Goal: Answer question/provide support: Share knowledge or assist other users

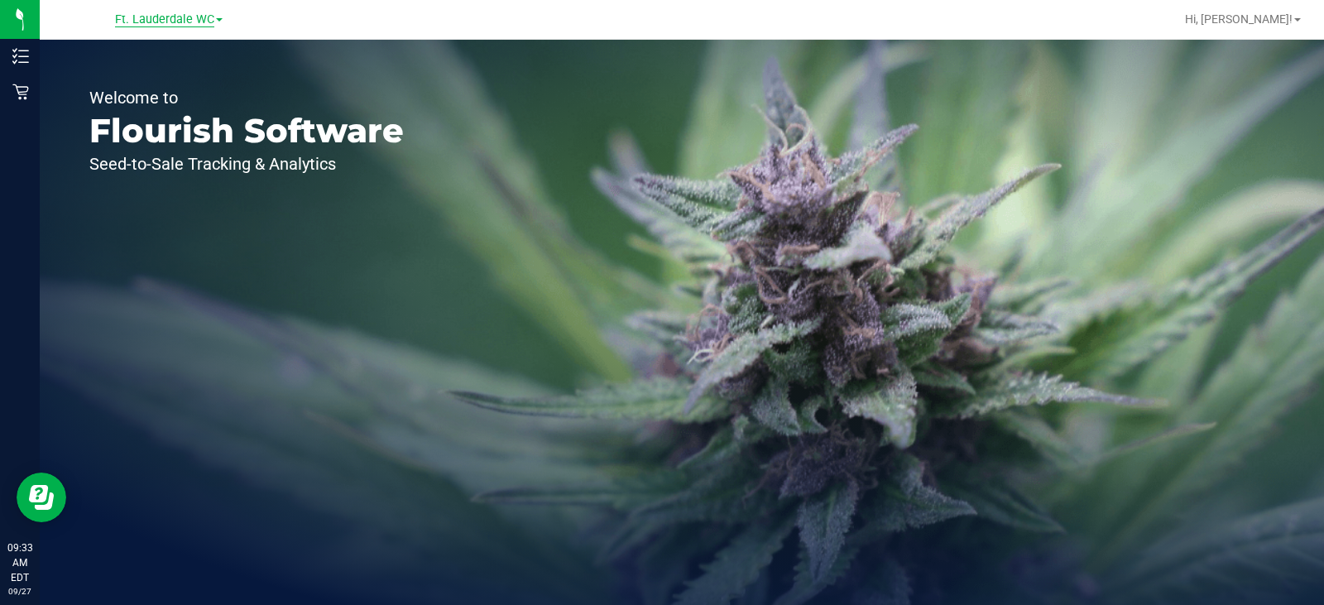
click at [153, 20] on span "Ft. Lauderdale WC" at bounding box center [164, 19] width 99 height 15
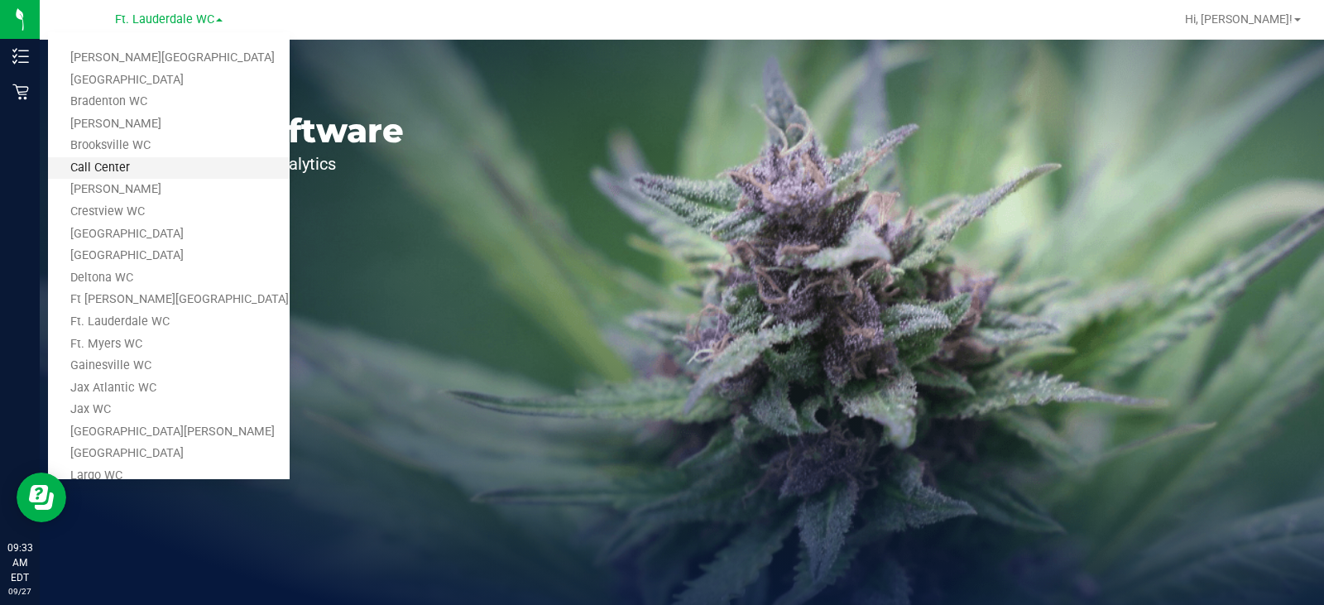
click at [149, 165] on link "Call Center" at bounding box center [169, 168] width 242 height 22
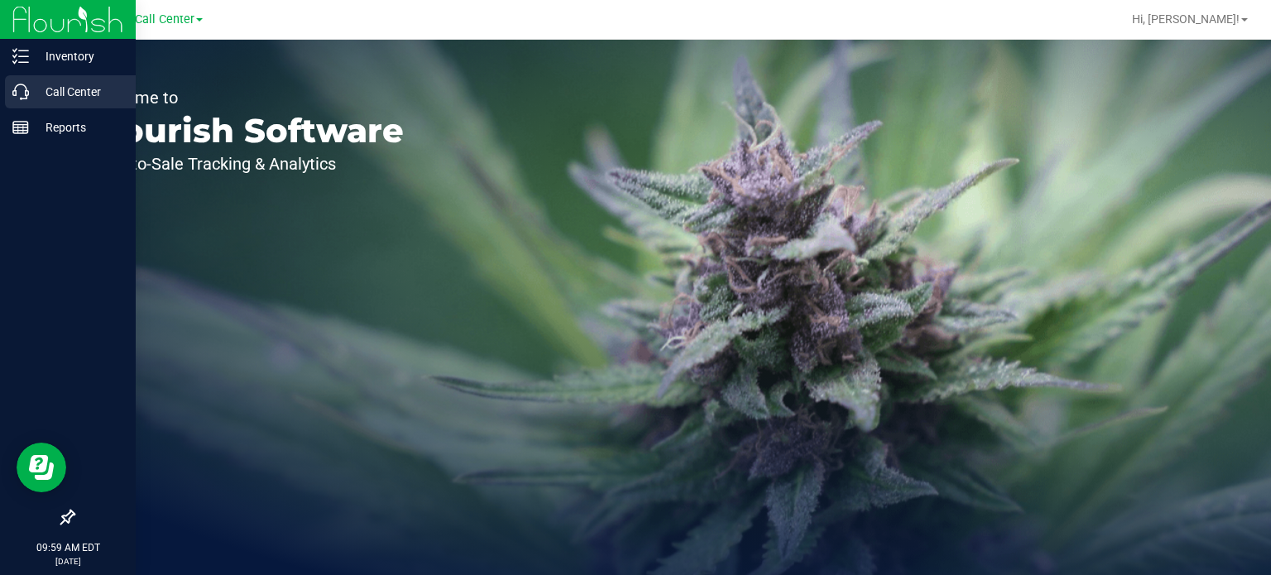
click at [13, 85] on icon at bounding box center [20, 92] width 17 height 17
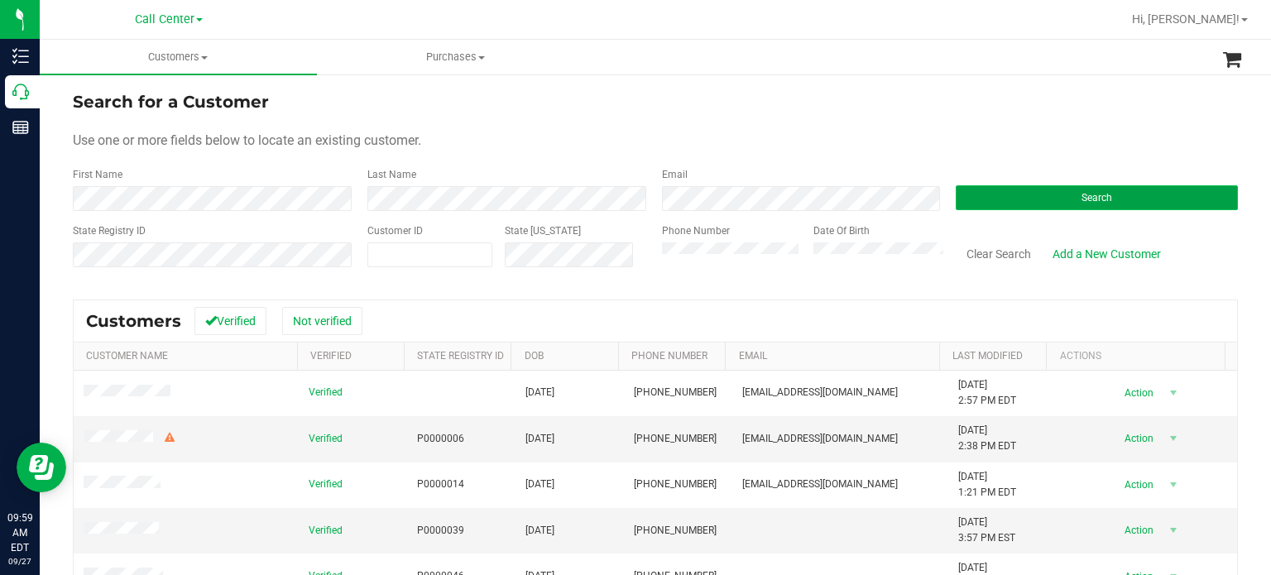
click at [996, 200] on button "Search" at bounding box center [1096, 197] width 282 height 25
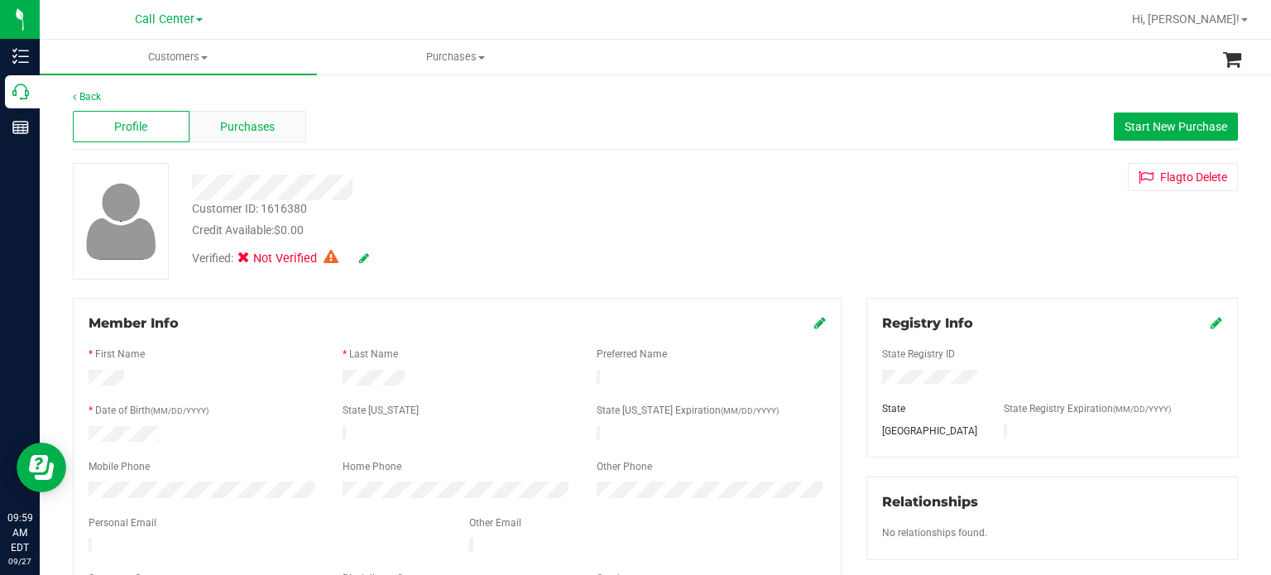
click at [222, 128] on span "Purchases" at bounding box center [247, 126] width 55 height 17
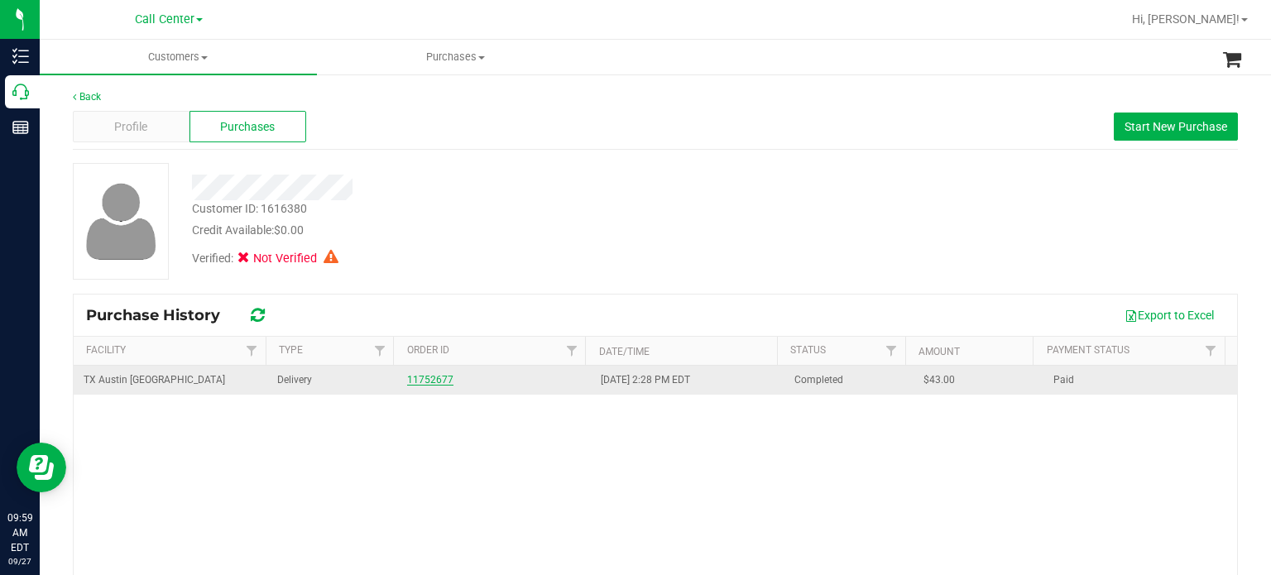
click at [421, 378] on link "11752677" at bounding box center [430, 380] width 46 height 12
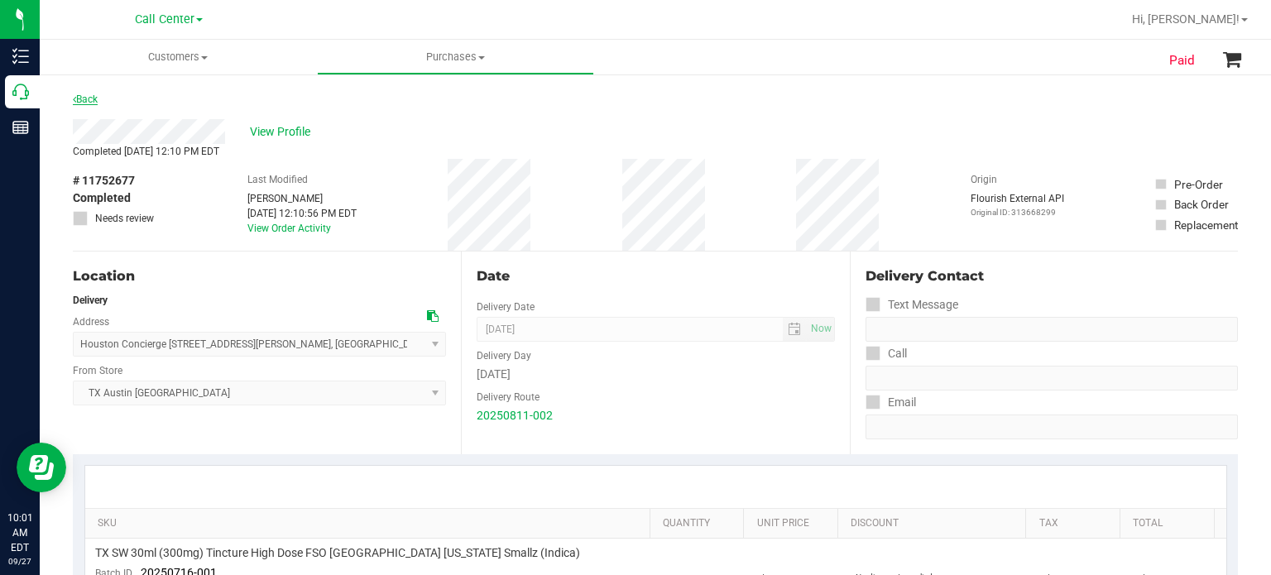
click at [89, 94] on link "Back" at bounding box center [85, 99] width 25 height 12
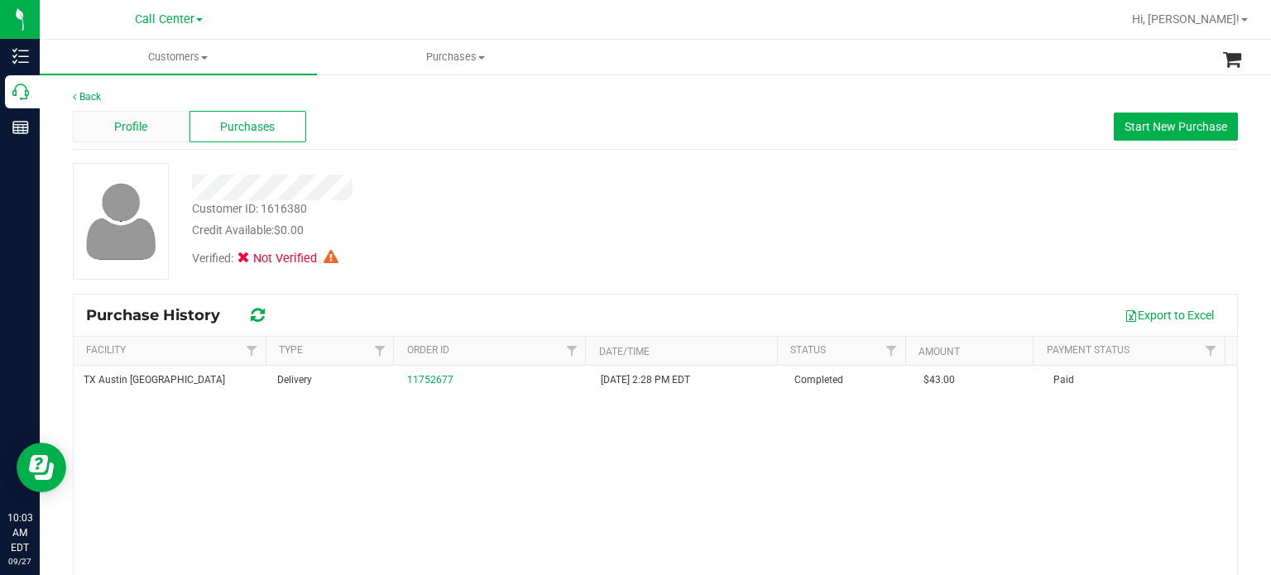
click at [105, 128] on div "Profile" at bounding box center [131, 126] width 117 height 31
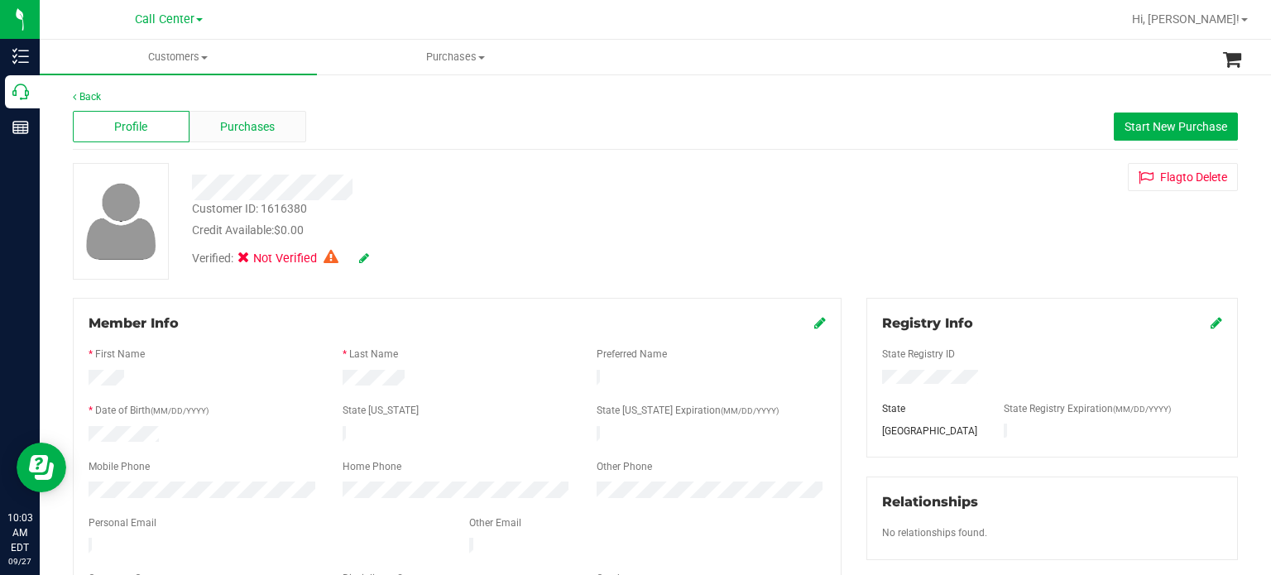
click at [254, 131] on span "Purchases" at bounding box center [247, 126] width 55 height 17
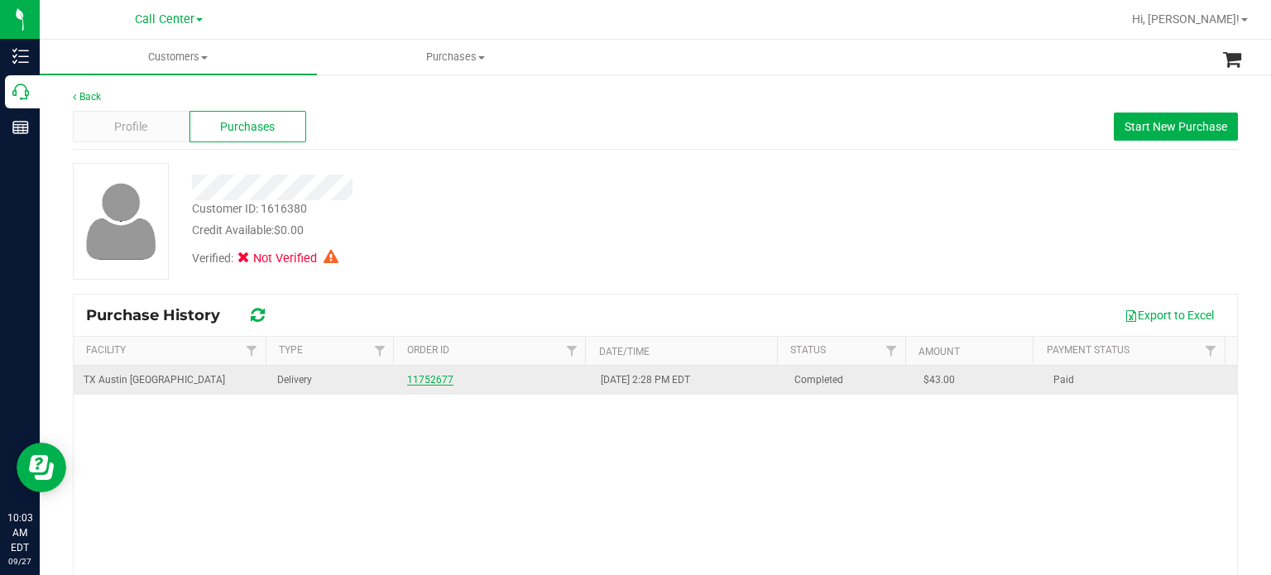
click at [426, 379] on link "11752677" at bounding box center [430, 380] width 46 height 12
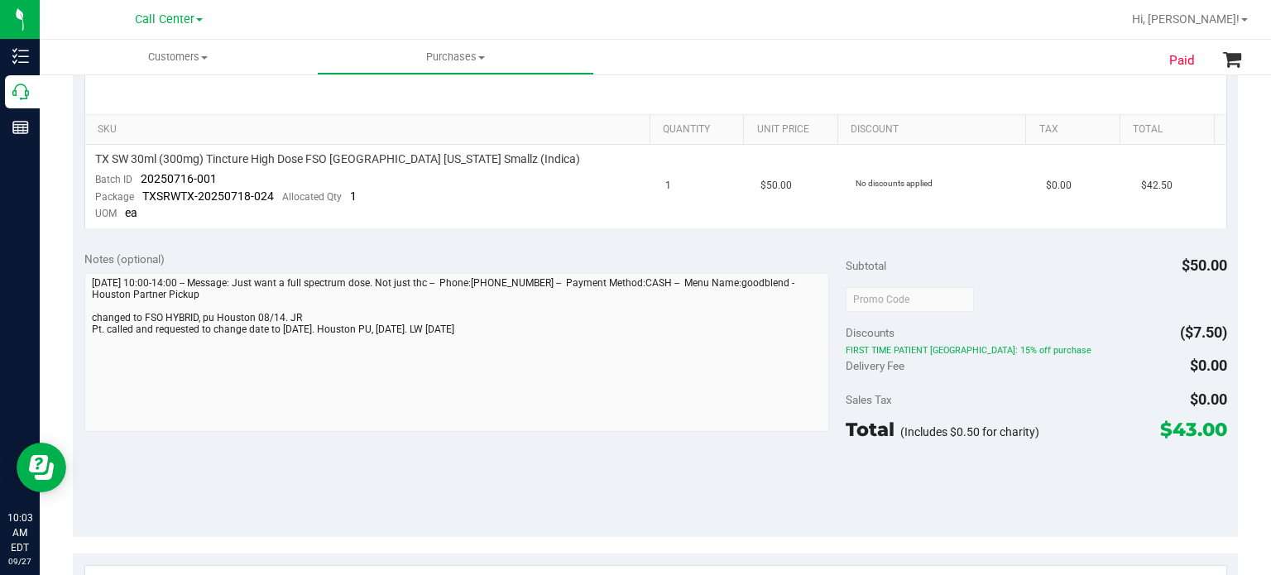
scroll to position [496, 0]
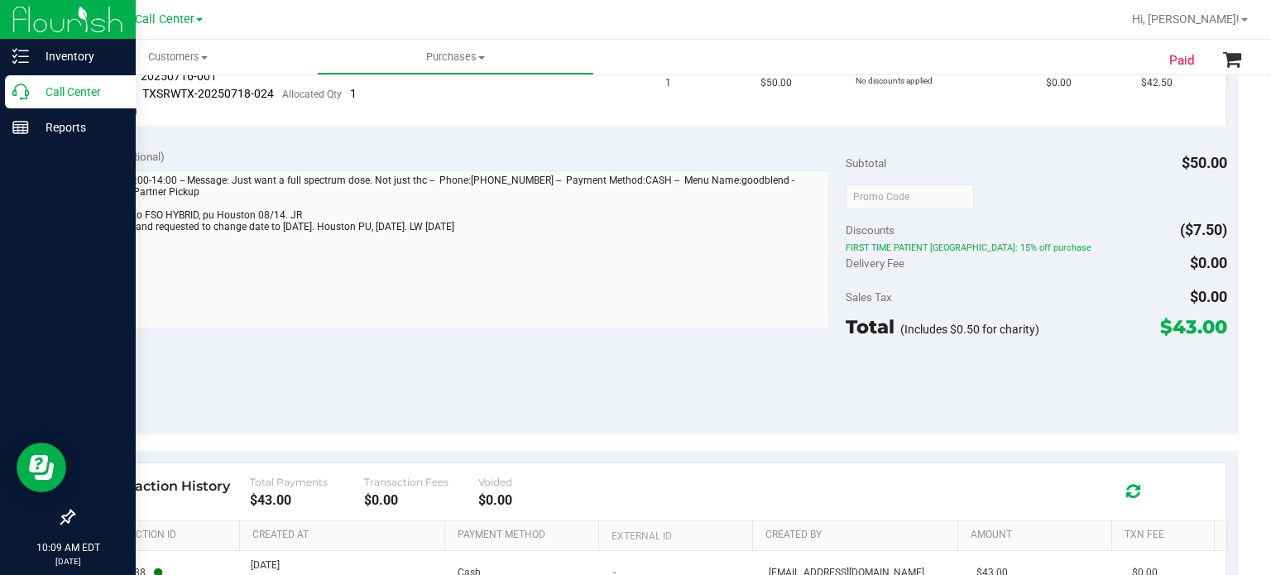
click at [31, 92] on p "Call Center" at bounding box center [78, 92] width 99 height 20
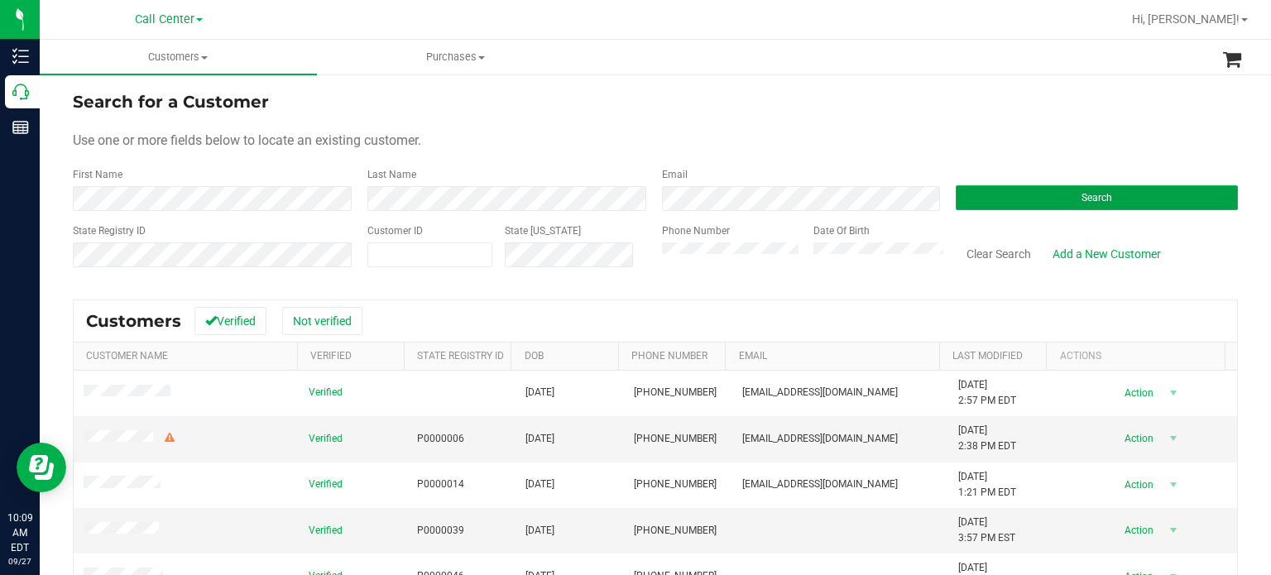
click at [1105, 189] on button "Search" at bounding box center [1096, 197] width 282 height 25
click at [987, 193] on button "Search" at bounding box center [1096, 197] width 282 height 25
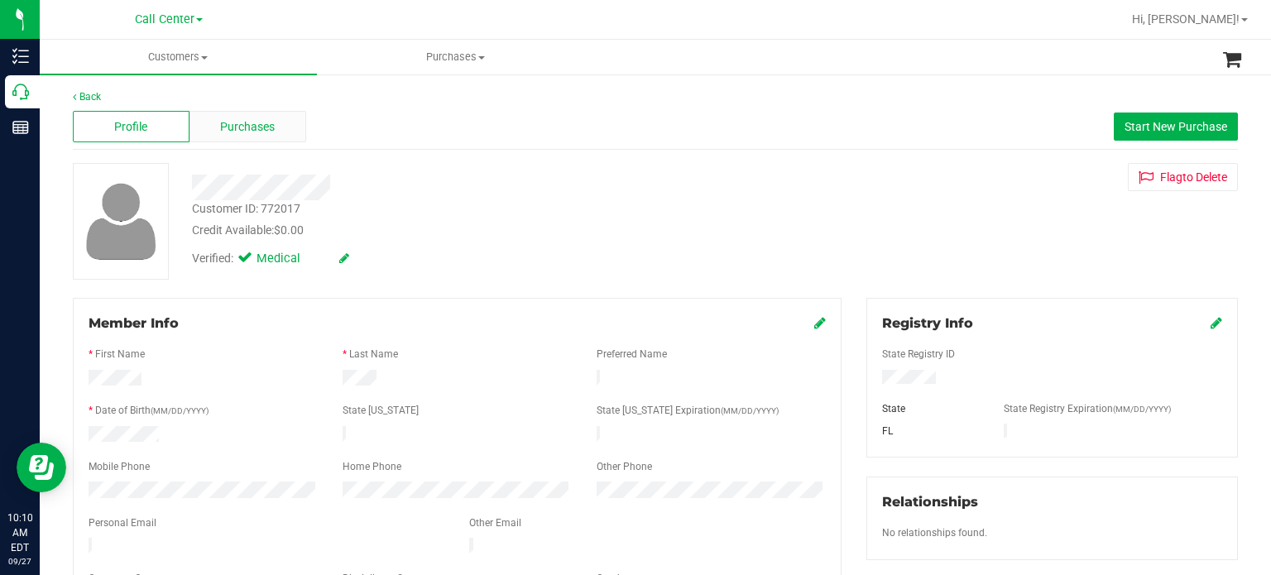
click at [266, 120] on span "Purchases" at bounding box center [247, 126] width 55 height 17
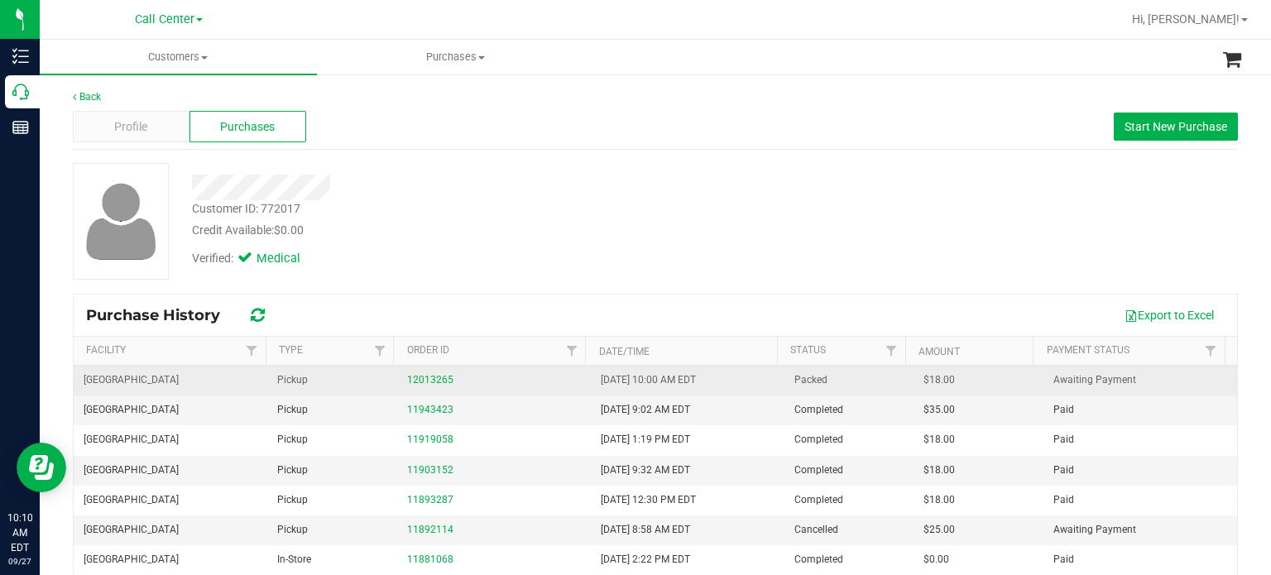
click at [434, 370] on td "12013265" at bounding box center [494, 381] width 194 height 30
click at [436, 380] on link "12013265" at bounding box center [430, 380] width 46 height 12
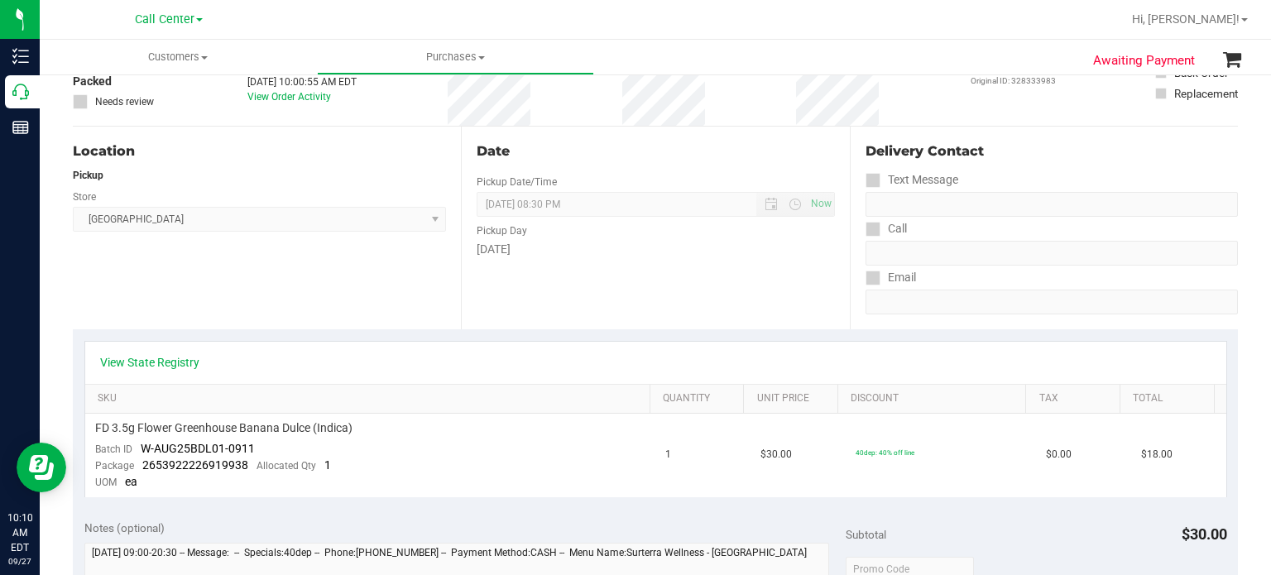
scroll to position [248, 0]
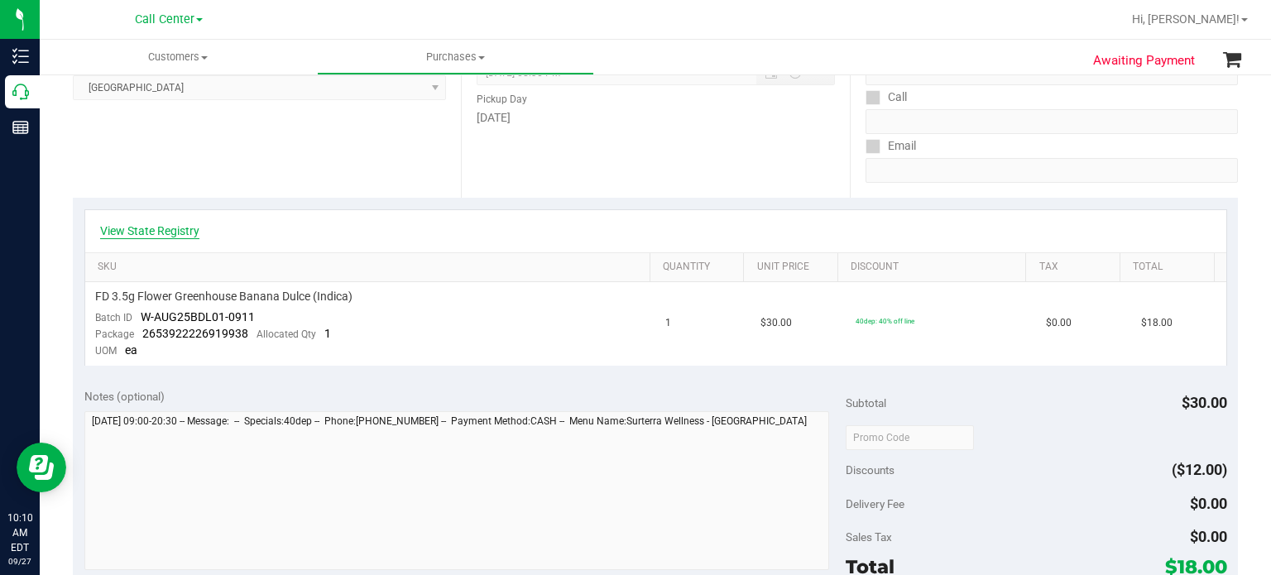
click at [179, 227] on link "View State Registry" at bounding box center [149, 231] width 99 height 17
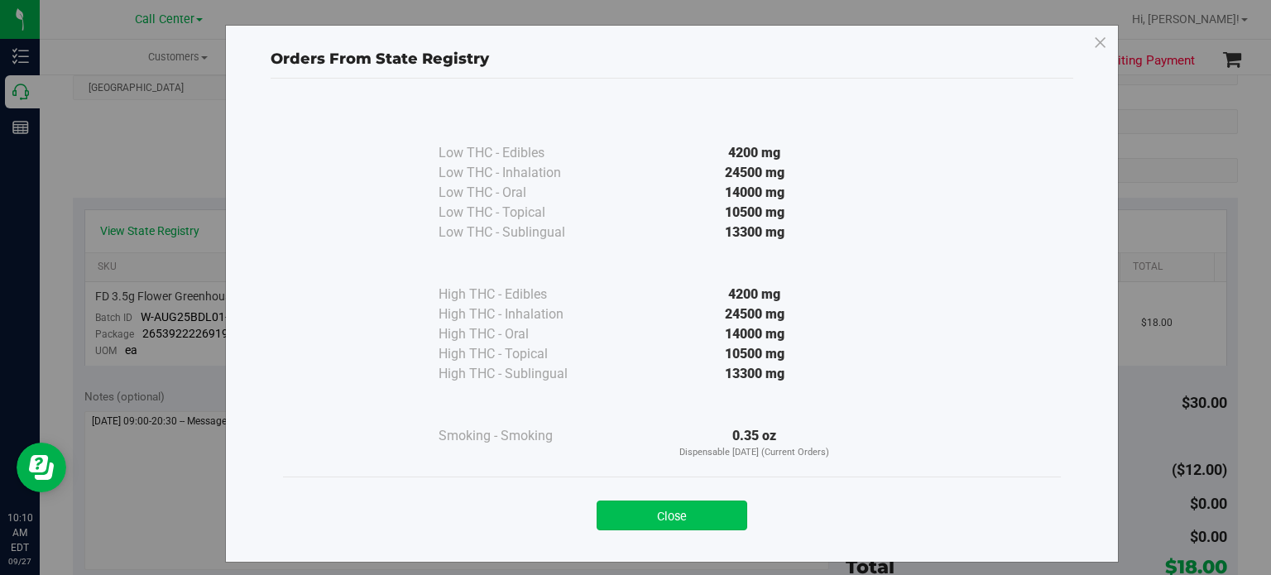
click at [657, 509] on button "Close" at bounding box center [671, 515] width 151 height 30
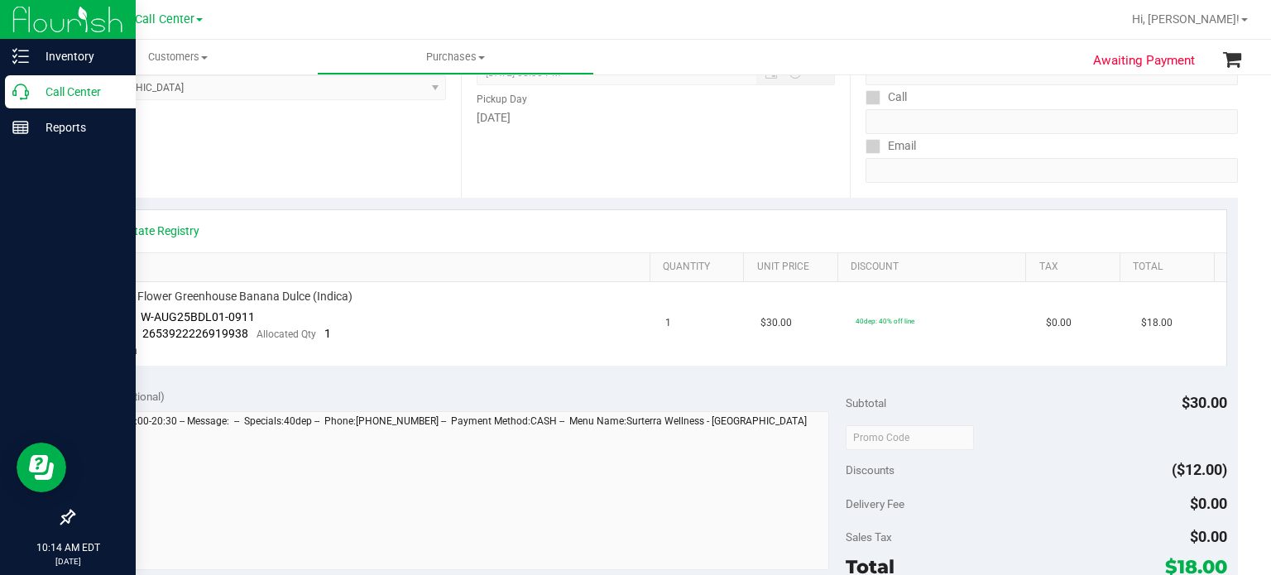
click at [29, 85] on p "Call Center" at bounding box center [78, 92] width 99 height 20
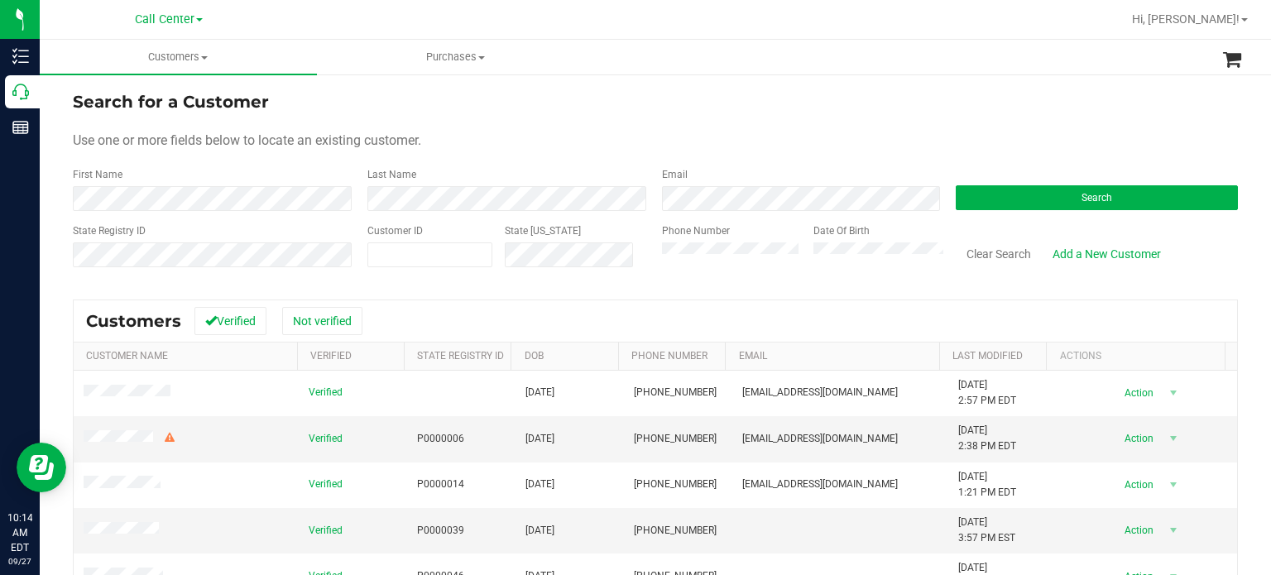
click at [593, 154] on form "Search for a Customer Use one or more fields below to locate an existing custom…" at bounding box center [655, 185] width 1165 height 193
click at [1080, 207] on button "Search" at bounding box center [1096, 197] width 282 height 25
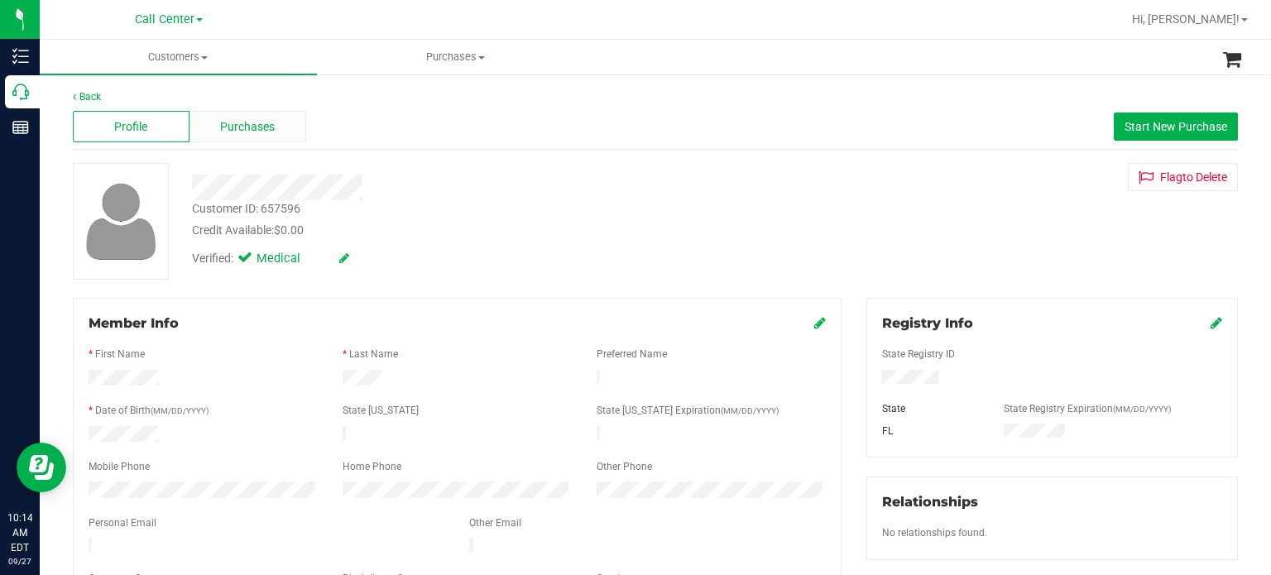
click at [248, 128] on span "Purchases" at bounding box center [247, 126] width 55 height 17
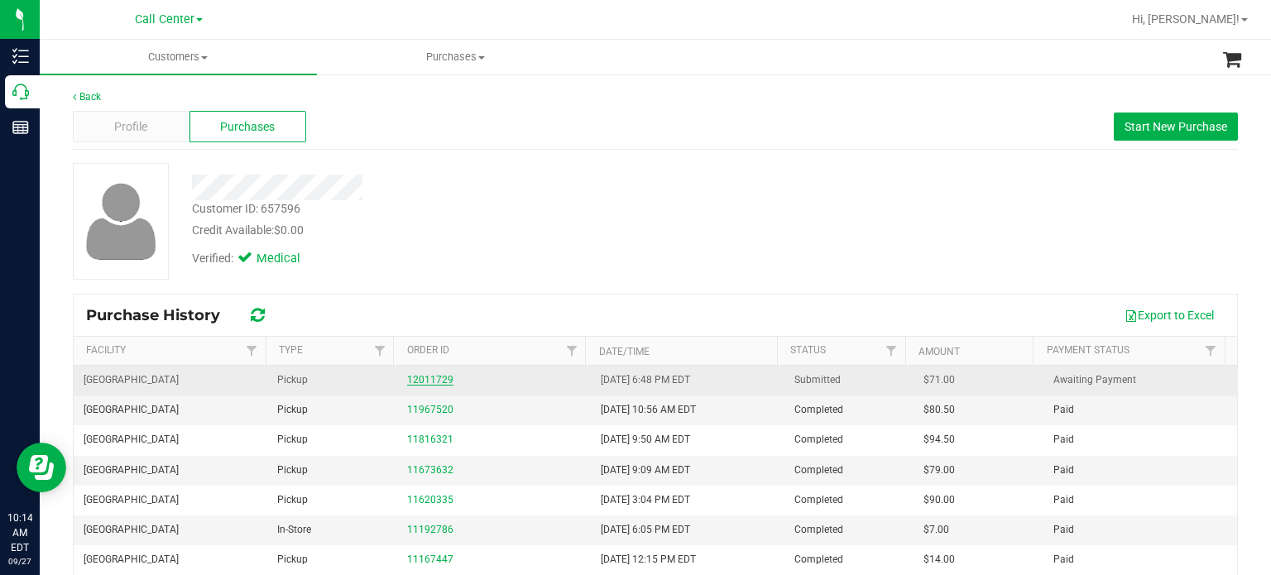
click at [420, 381] on link "12011729" at bounding box center [430, 380] width 46 height 12
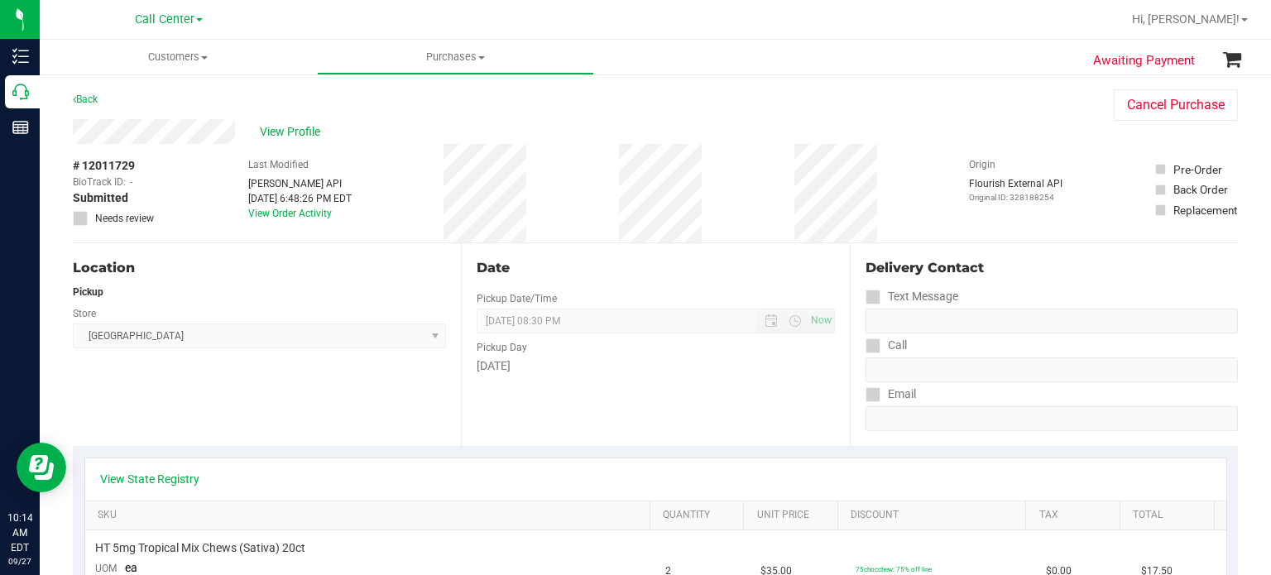
scroll to position [165, 0]
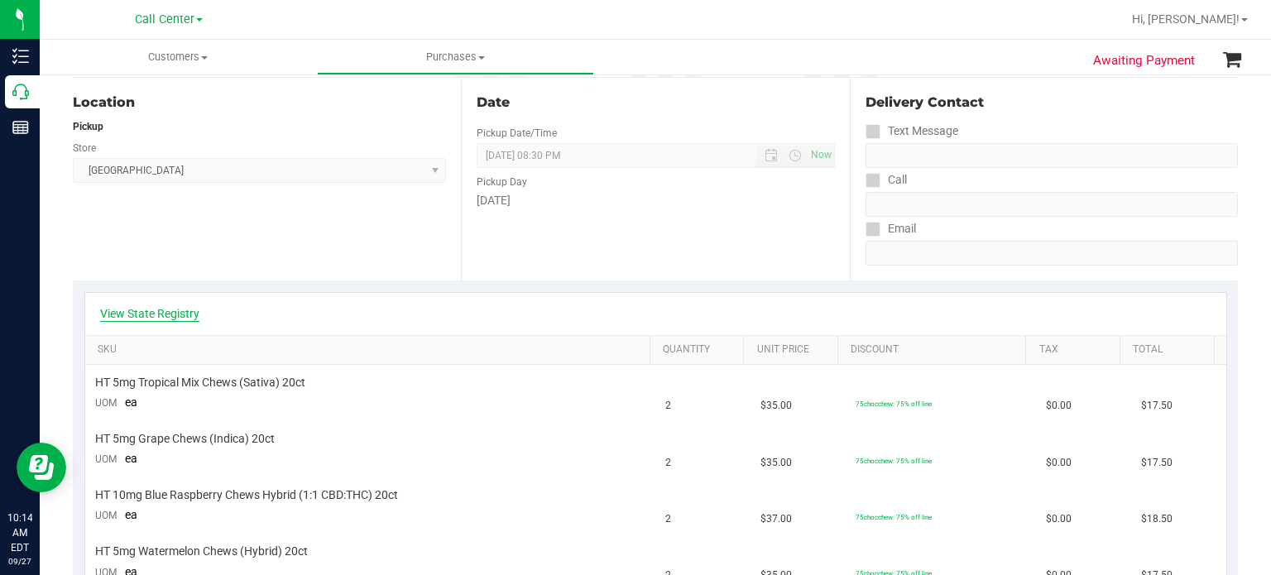
click at [173, 310] on link "View State Registry" at bounding box center [149, 313] width 99 height 17
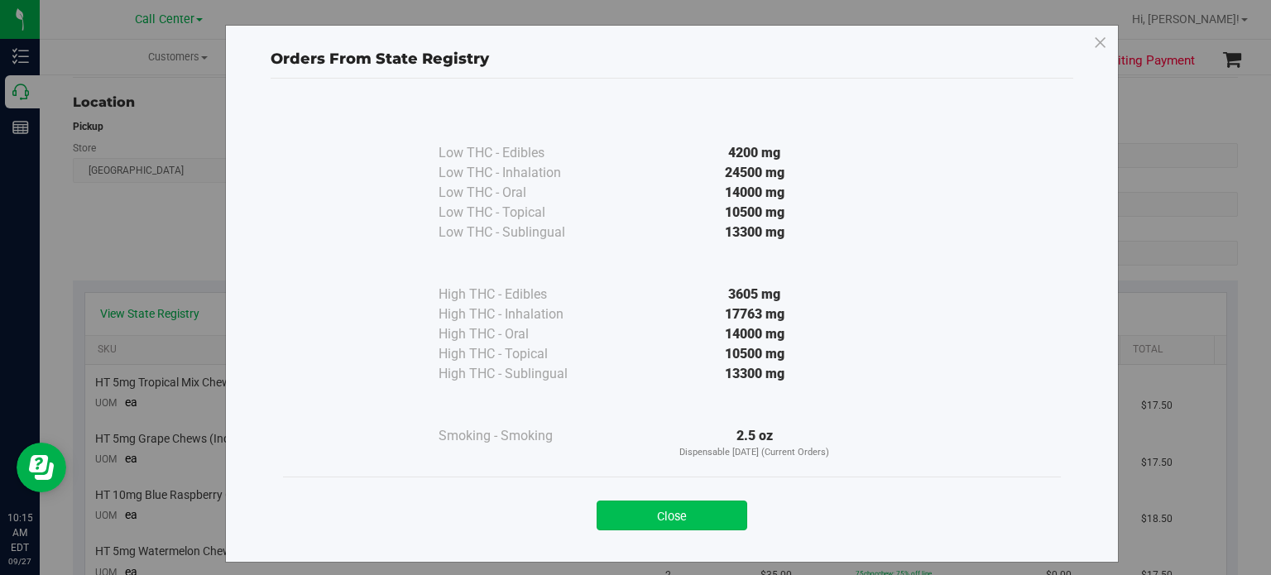
click at [686, 515] on button "Close" at bounding box center [671, 515] width 151 height 30
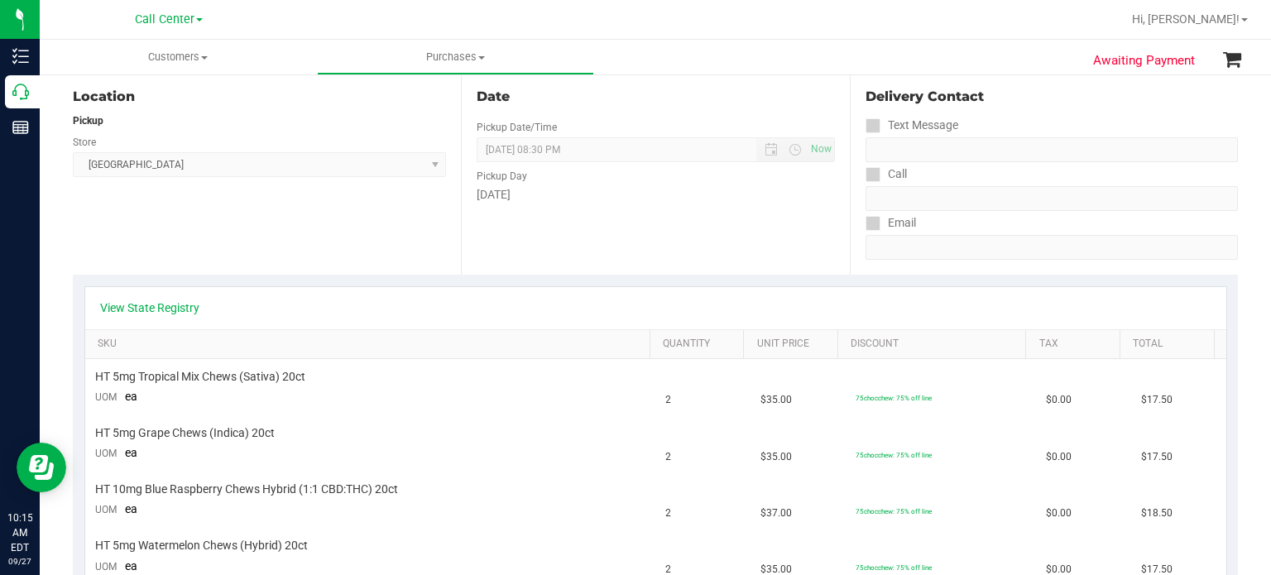
scroll to position [0, 0]
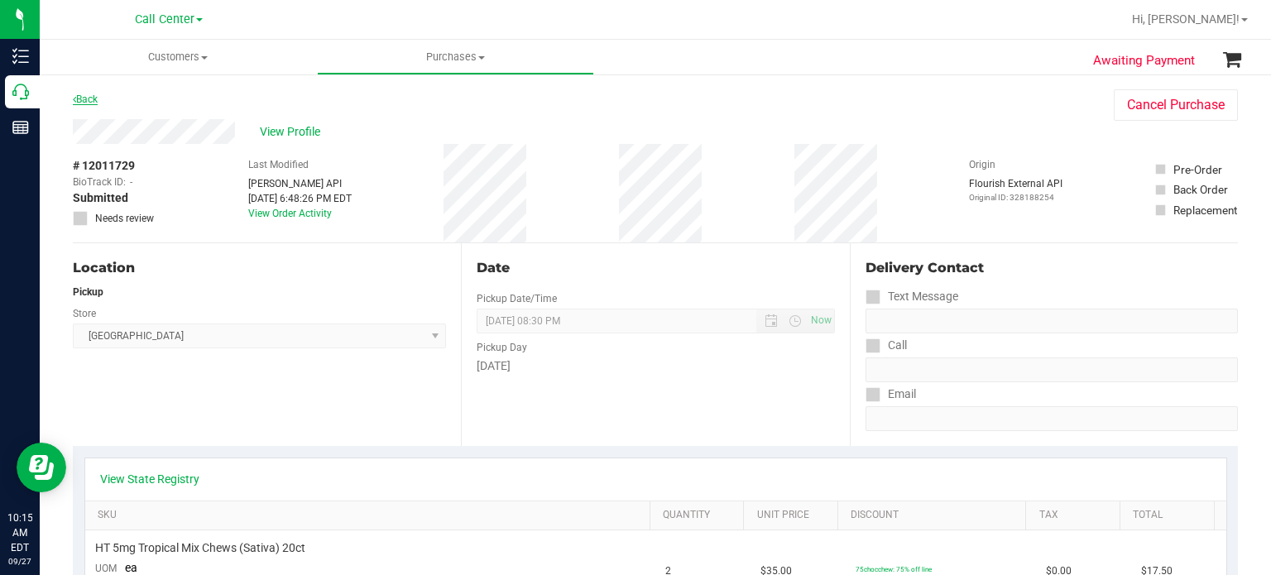
click at [91, 96] on link "Back" at bounding box center [85, 99] width 25 height 12
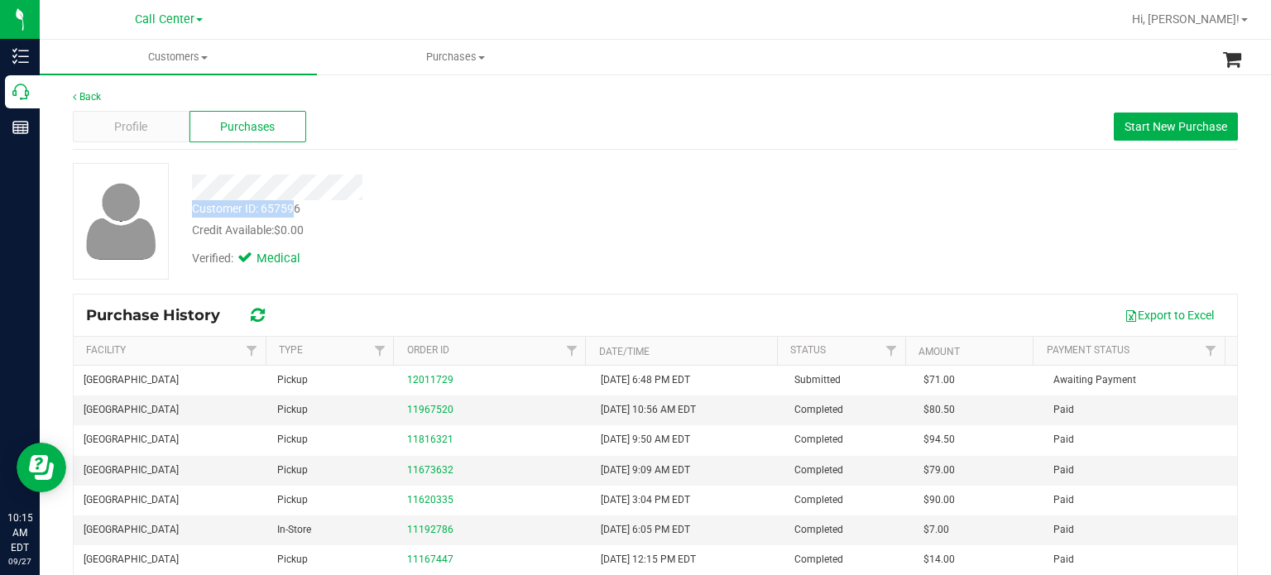
drag, startPoint x: 297, startPoint y: 207, endPoint x: 181, endPoint y: 217, distance: 116.2
click at [181, 217] on div "Customer ID: 657596 Credit Available: $0.00" at bounding box center [477, 219] width 595 height 39
click at [308, 208] on div "Customer ID: 657596 Credit Available: $0.00" at bounding box center [477, 219] width 595 height 39
drag, startPoint x: 307, startPoint y: 208, endPoint x: 203, endPoint y: 211, distance: 103.5
click at [203, 211] on div "Customer ID: 657596 Credit Available: $0.00" at bounding box center [477, 219] width 595 height 39
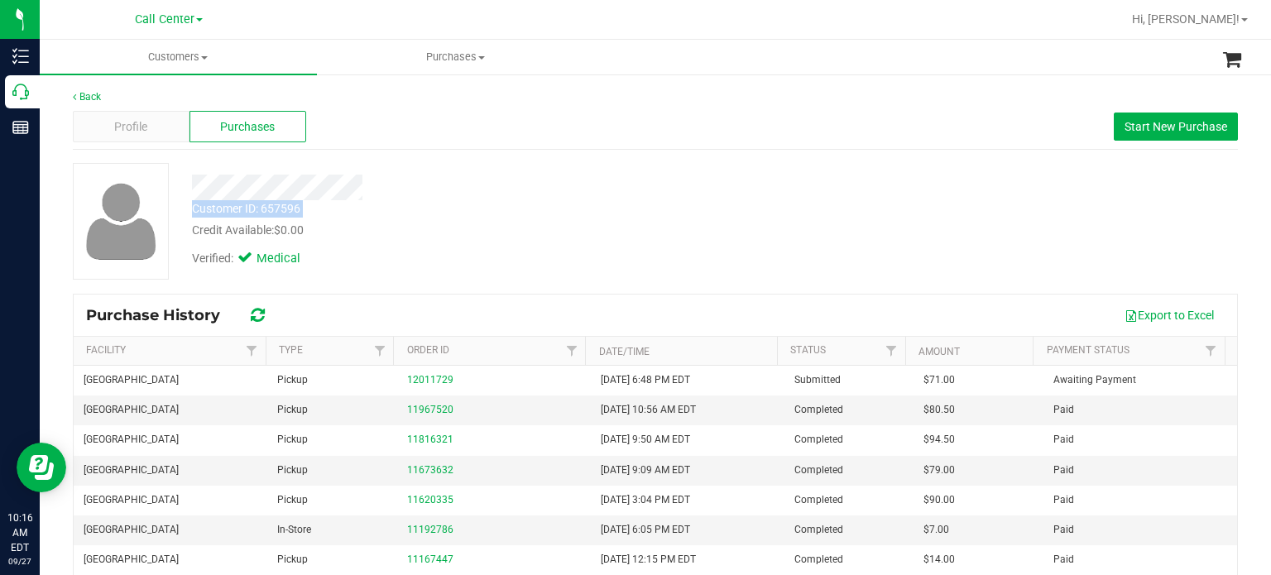
copy div "Customer ID: 657596"
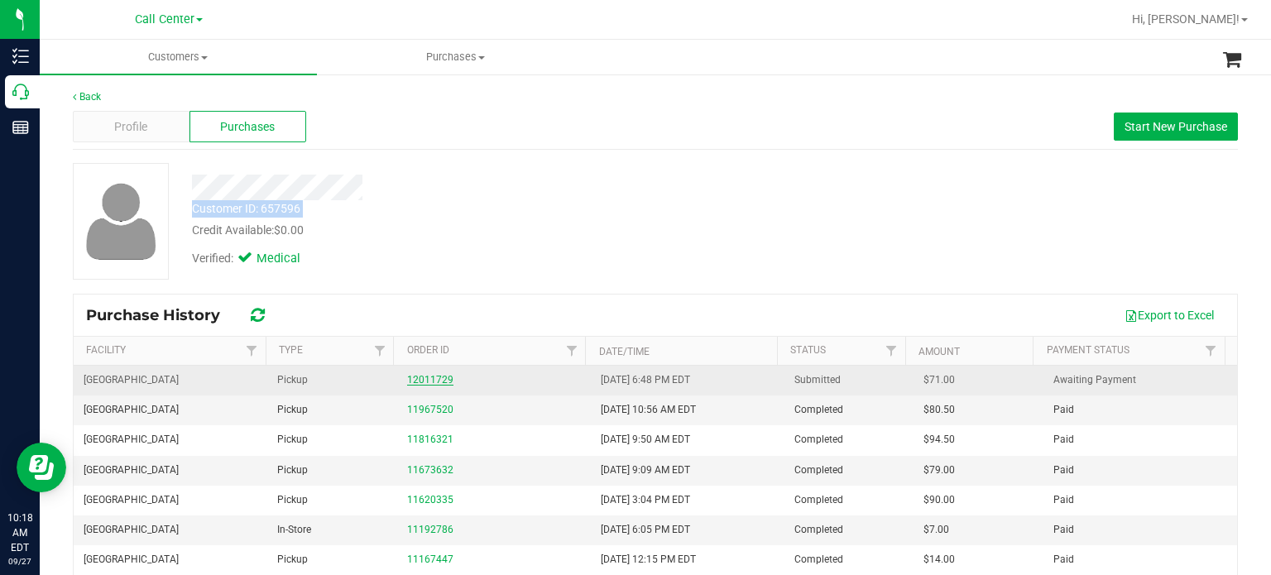
click at [429, 376] on link "12011729" at bounding box center [430, 380] width 46 height 12
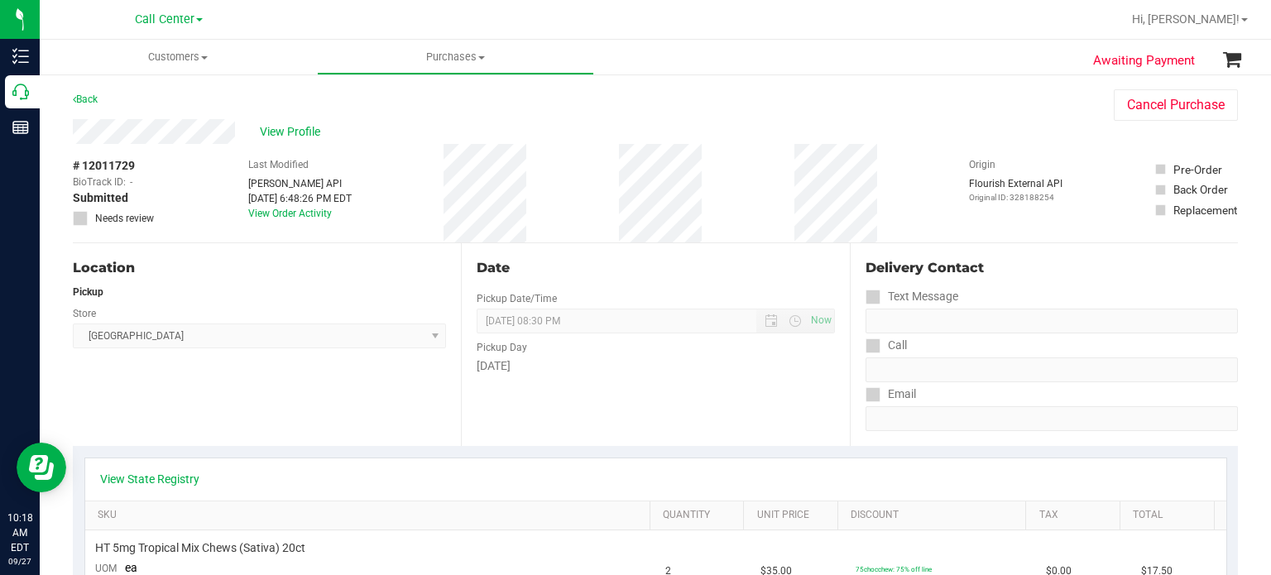
drag, startPoint x: 141, startPoint y: 165, endPoint x: 69, endPoint y: 169, distance: 71.2
copy div "# 12011729"
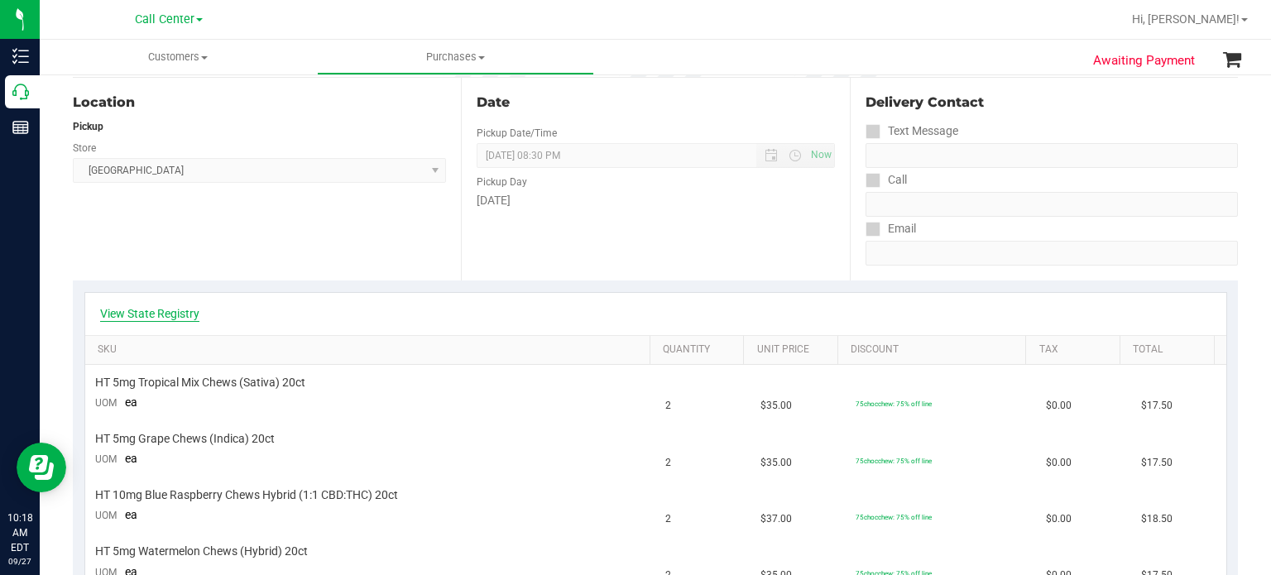
scroll to position [331, 0]
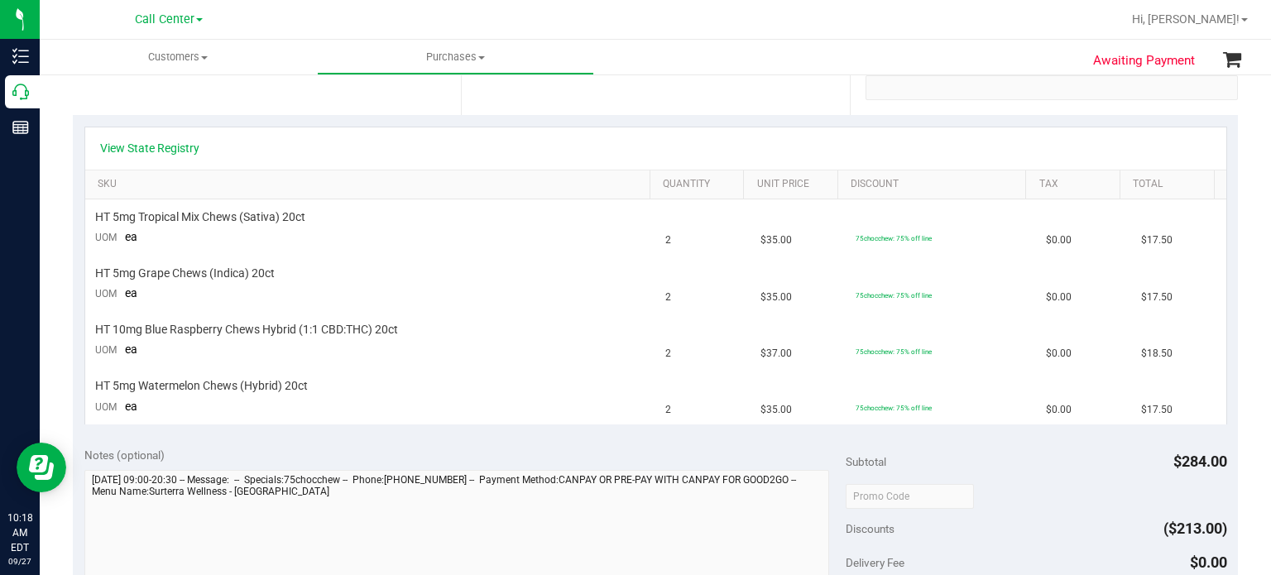
click at [158, 157] on div "View State Registry" at bounding box center [655, 148] width 1141 height 42
click at [165, 149] on link "View State Registry" at bounding box center [149, 148] width 99 height 17
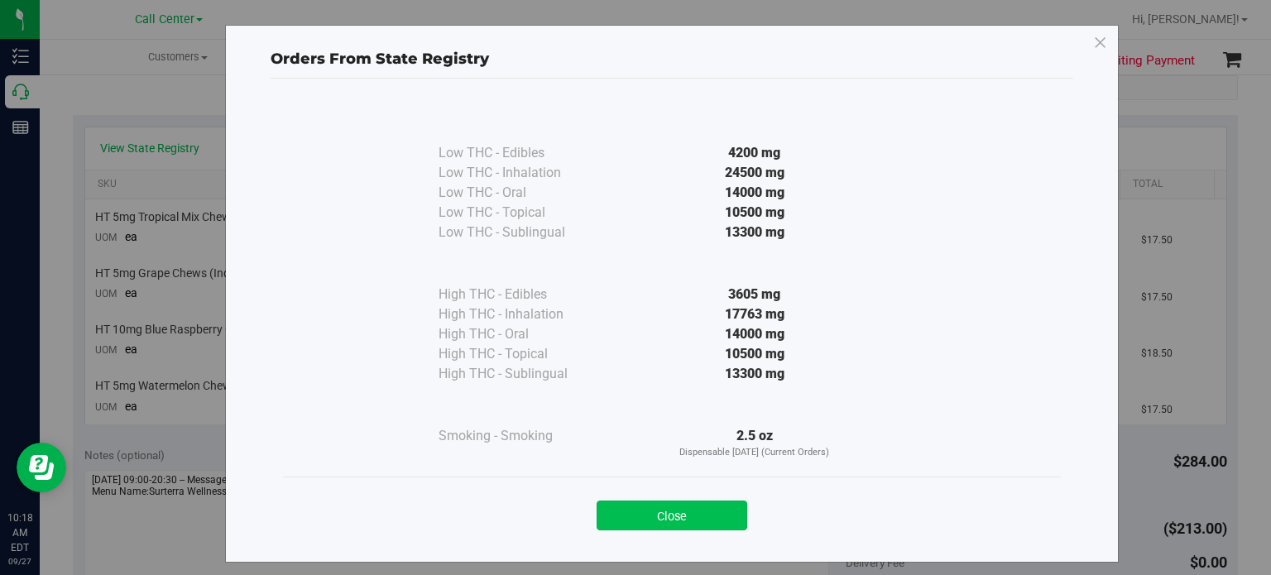
click at [700, 520] on button "Close" at bounding box center [671, 515] width 151 height 30
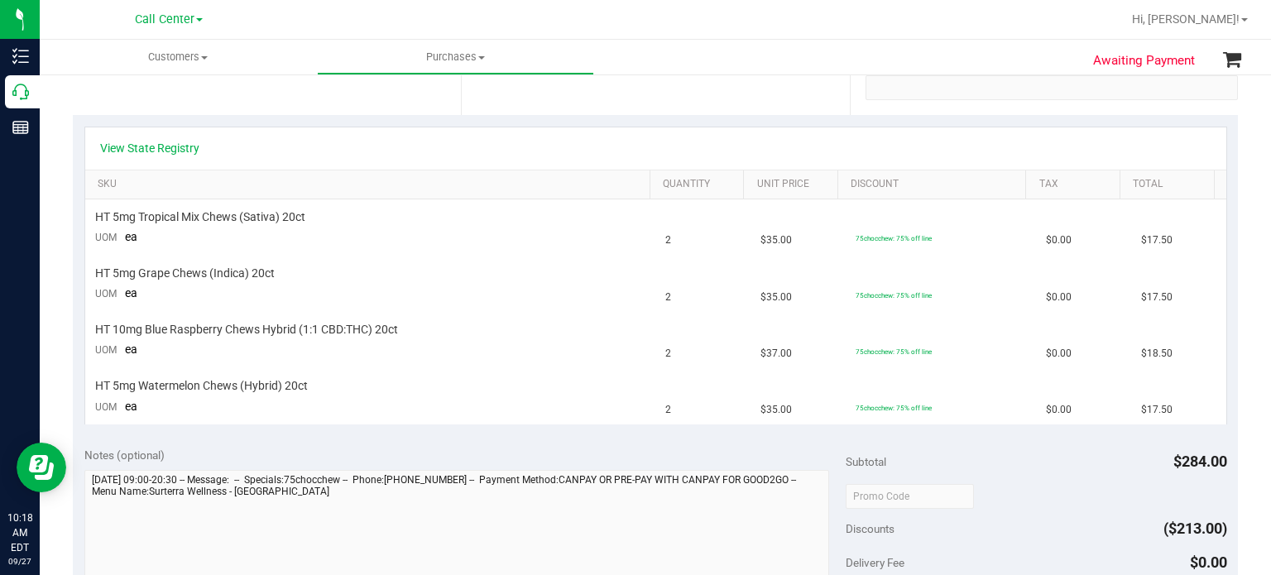
scroll to position [0, 0]
